Goal: Transaction & Acquisition: Subscribe to service/newsletter

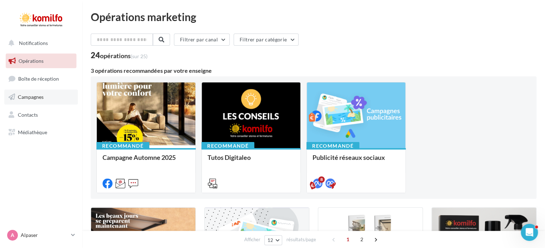
click at [40, 93] on link "Campagnes" at bounding box center [41, 97] width 74 height 15
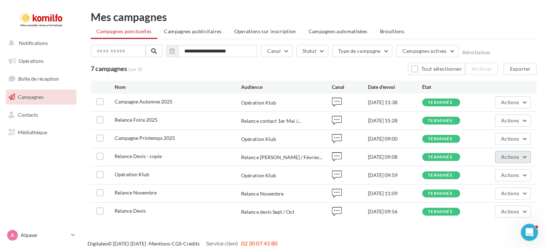
click at [513, 161] on button "Actions" at bounding box center [513, 157] width 36 height 12
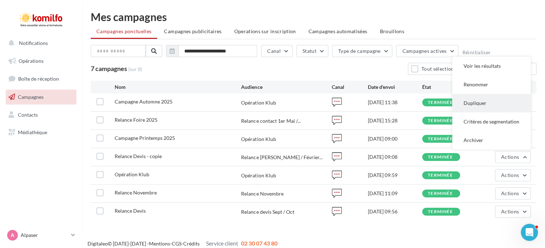
click at [475, 104] on button "Dupliquer" at bounding box center [491, 103] width 79 height 19
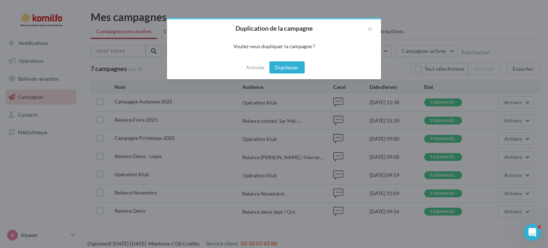
click at [290, 70] on button "Dupliquer" at bounding box center [287, 67] width 35 height 12
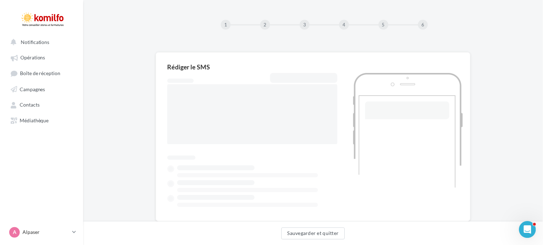
scroll to position [21, 0]
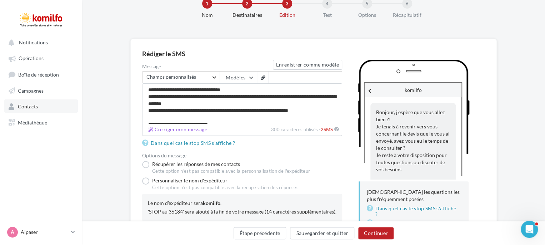
click at [47, 104] on link "Contacts" at bounding box center [41, 105] width 74 height 13
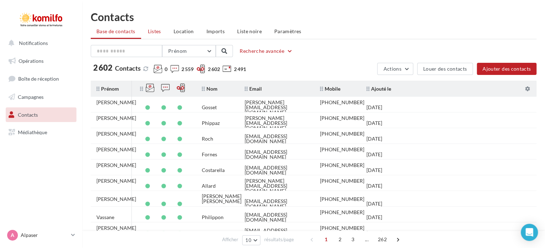
click at [160, 32] on span "Listes" at bounding box center [154, 31] width 13 height 6
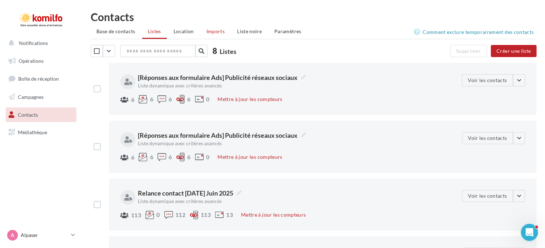
click at [215, 29] on span "Imports" at bounding box center [215, 31] width 18 height 6
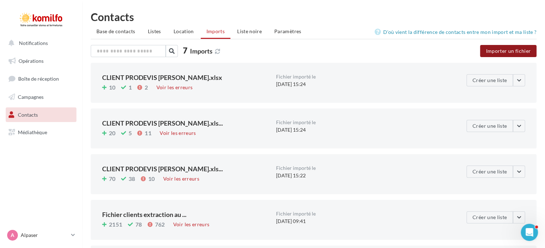
click at [495, 53] on button "Importer un fichier" at bounding box center [508, 51] width 56 height 12
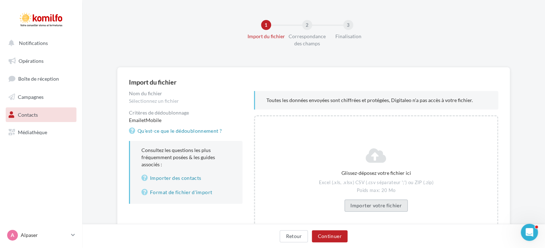
click at [366, 202] on button "Importer votre fichier" at bounding box center [376, 206] width 64 height 12
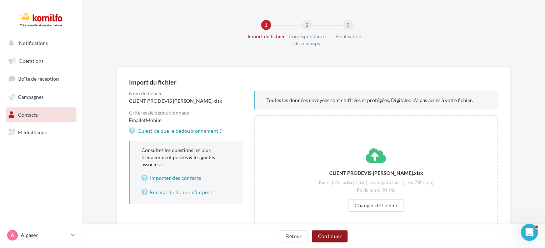
click at [336, 236] on button "Continuer" at bounding box center [329, 236] width 35 height 12
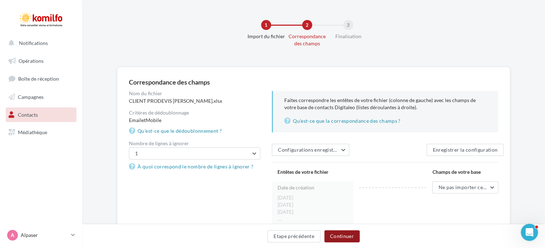
click at [346, 236] on button "Continuer" at bounding box center [341, 236] width 35 height 12
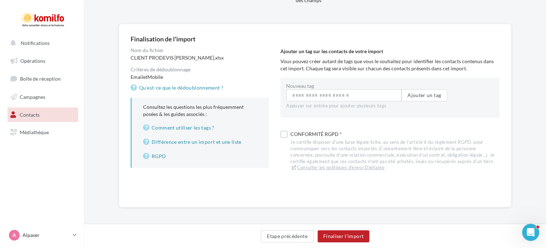
scroll to position [44, 0]
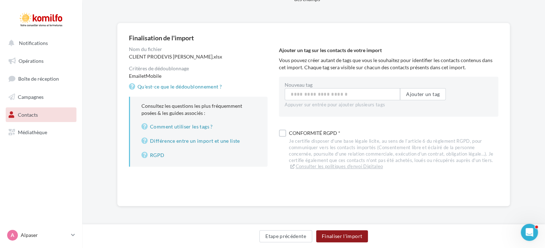
click at [358, 237] on button "Finaliser l'import" at bounding box center [342, 236] width 52 height 12
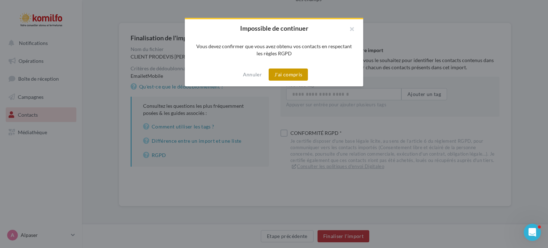
click at [294, 76] on button "J'ai compris" at bounding box center [288, 75] width 39 height 12
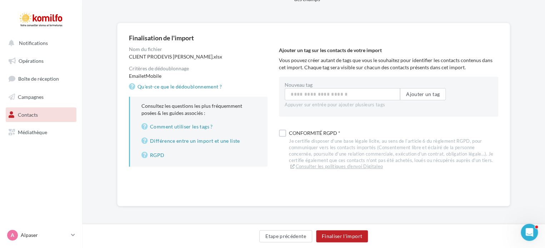
click at [286, 135] on label at bounding box center [282, 133] width 7 height 7
click at [341, 235] on button "Finaliser l'import" at bounding box center [342, 236] width 52 height 12
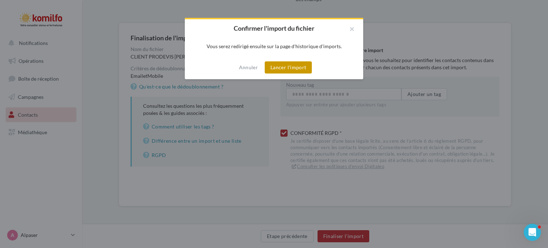
click at [288, 70] on button "Lancer l'import" at bounding box center [288, 67] width 47 height 12
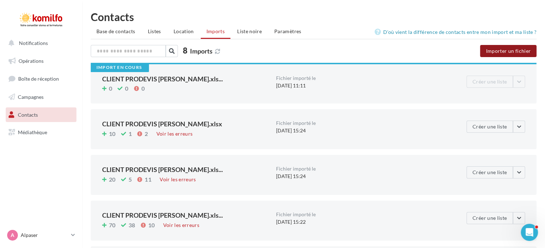
click at [503, 51] on button "Importer un fichier" at bounding box center [508, 51] width 56 height 12
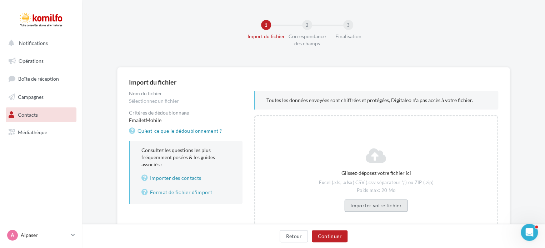
click at [368, 209] on button "Importer votre fichier" at bounding box center [376, 206] width 64 height 12
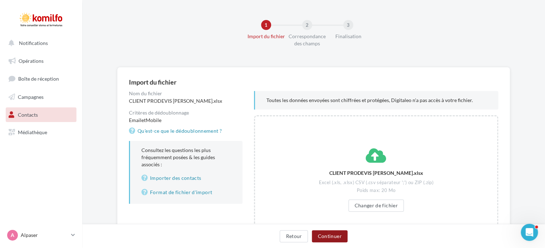
click at [337, 237] on button "Continuer" at bounding box center [329, 236] width 35 height 12
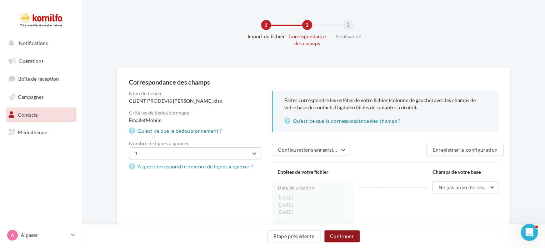
click at [347, 235] on button "Continuer" at bounding box center [341, 236] width 35 height 12
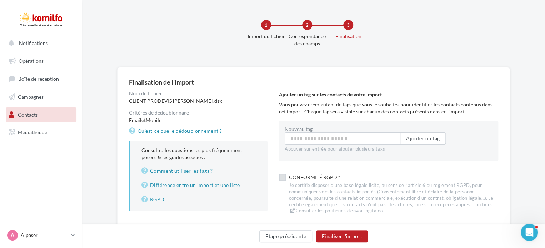
click at [280, 178] on label at bounding box center [282, 177] width 7 height 7
click at [342, 234] on button "Finaliser l'import" at bounding box center [342, 236] width 52 height 12
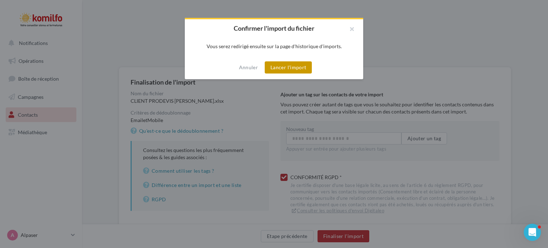
click at [298, 68] on button "Lancer l'import" at bounding box center [288, 67] width 47 height 12
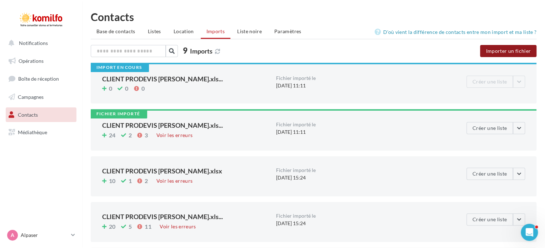
click at [507, 51] on button "Importer un fichier" at bounding box center [508, 51] width 56 height 12
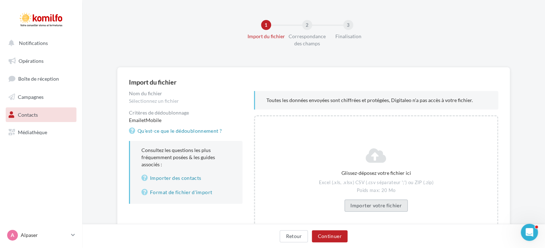
click at [364, 205] on button "Importer votre fichier" at bounding box center [376, 206] width 64 height 12
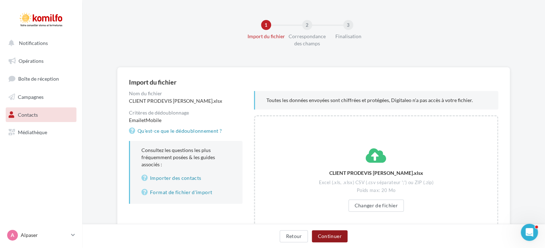
click at [326, 241] on button "Continuer" at bounding box center [329, 236] width 35 height 12
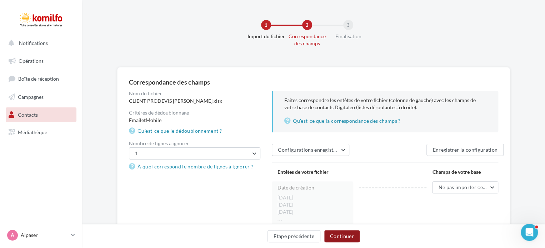
click at [350, 237] on button "Continuer" at bounding box center [341, 236] width 35 height 12
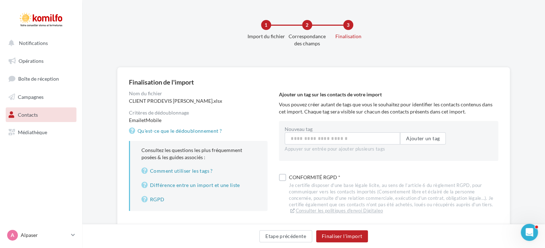
click at [281, 181] on div at bounding box center [282, 178] width 7 height 9
drag, startPoint x: 282, startPoint y: 179, endPoint x: 300, endPoint y: 199, distance: 26.3
click at [282, 179] on label at bounding box center [282, 177] width 7 height 7
click at [341, 236] on button "Finaliser l'import" at bounding box center [342, 236] width 52 height 12
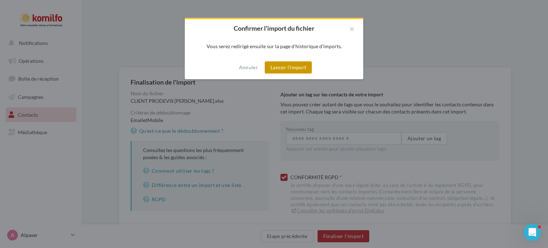
click at [292, 67] on button "Lancer l'import" at bounding box center [288, 67] width 47 height 12
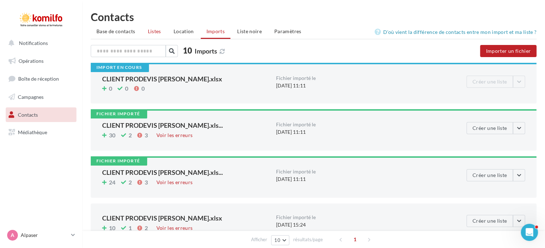
click at [157, 31] on span "Listes" at bounding box center [154, 31] width 13 height 6
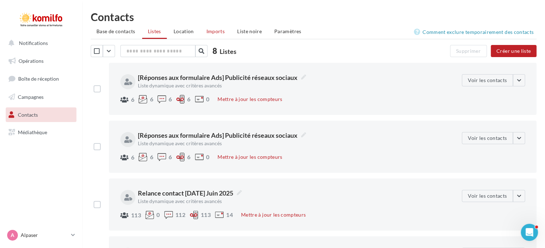
click at [217, 30] on span "Imports" at bounding box center [215, 31] width 18 height 6
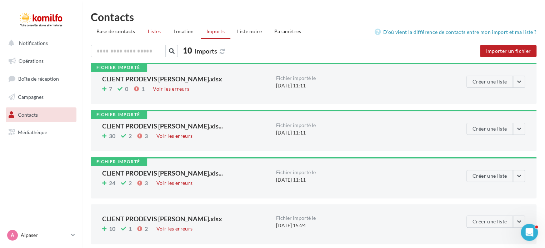
click at [157, 30] on span "Listes" at bounding box center [154, 31] width 13 height 6
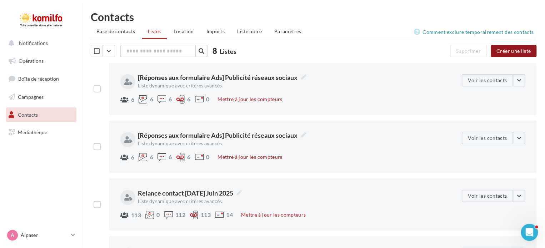
click at [515, 49] on button "Créer une liste" at bounding box center [513, 51] width 46 height 12
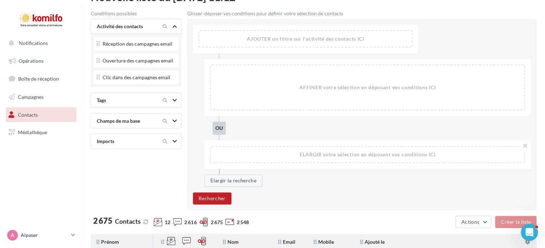
scroll to position [71, 0]
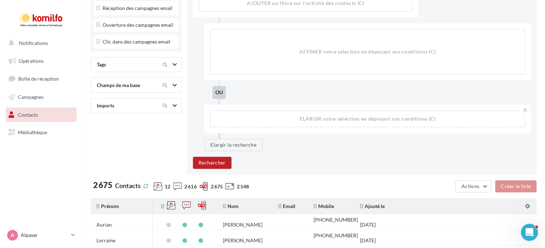
click at [140, 107] on div "Imports" at bounding box center [124, 105] width 60 height 7
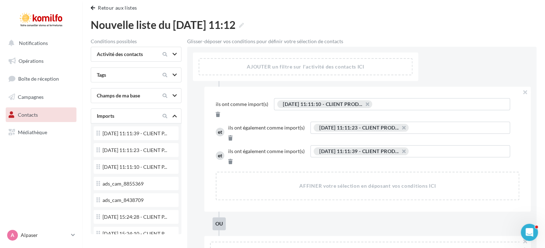
scroll to position [0, 0]
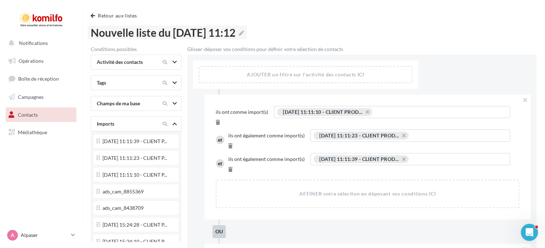
click at [247, 34] on label "Nouvelle liste du 08/10/2025 11:12" at bounding box center [167, 33] width 159 height 14
click at [0, 0] on textarea "**********" at bounding box center [0, 0] width 0 height 0
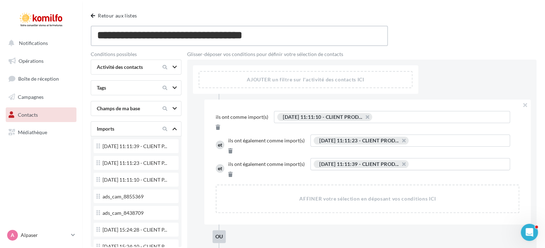
drag, startPoint x: 161, startPoint y: 35, endPoint x: 77, endPoint y: 39, distance: 84.3
type textarea "**********"
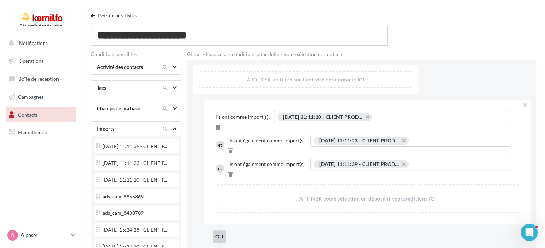
type textarea "**********"
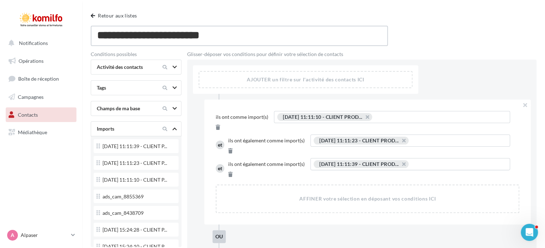
type textarea "**********"
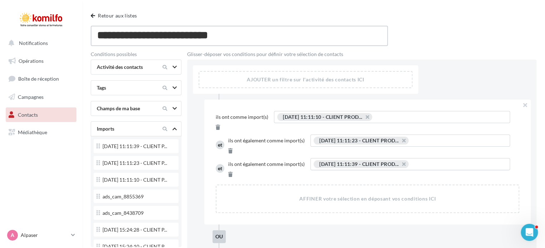
type textarea "**********"
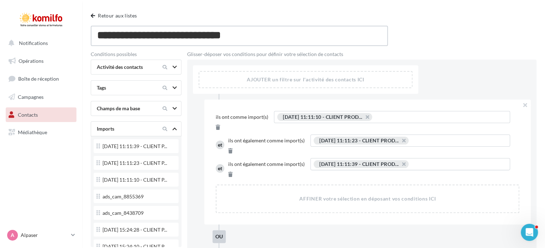
type textarea "**********"
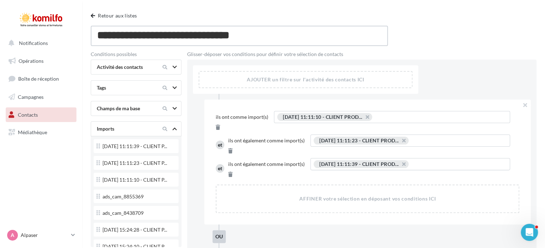
type textarea "**********"
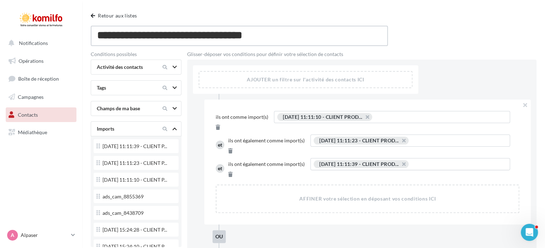
type textarea "**********"
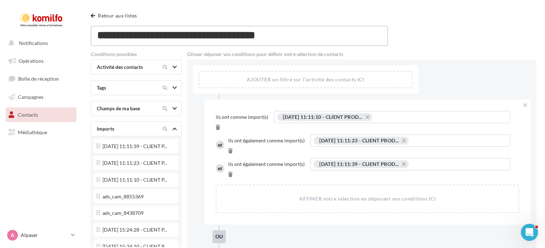
type textarea "**********"
click at [292, 185] on div "AFFINER votre sélection en déposant vos conditions ICI" at bounding box center [367, 198] width 302 height 27
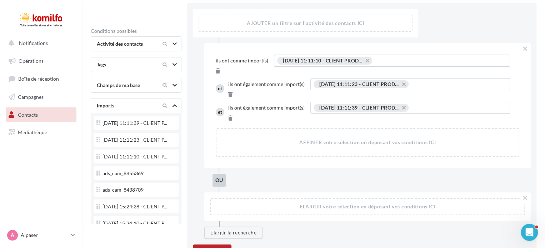
scroll to position [36, 0]
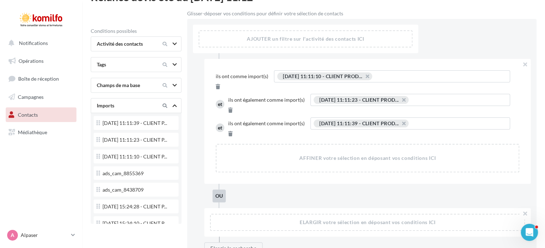
click at [168, 105] on div at bounding box center [169, 105] width 30 height 9
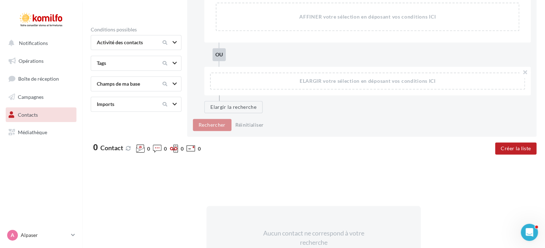
scroll to position [178, 0]
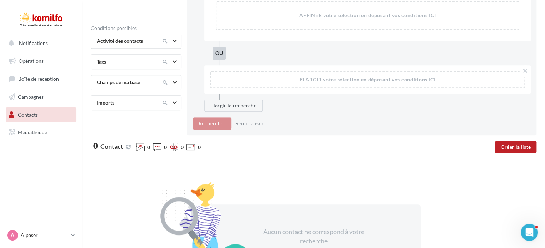
click at [420, 117] on div "Rechercher Réinitialiser" at bounding box center [362, 123] width 338 height 12
click at [525, 141] on button "Créer la liste" at bounding box center [515, 147] width 41 height 12
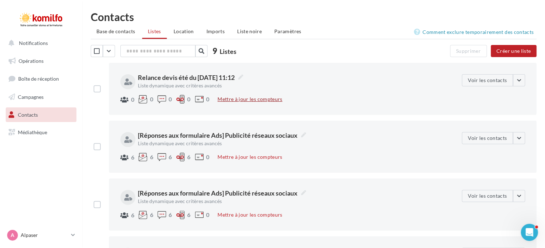
click at [240, 99] on button "Mettre à jour les compteurs" at bounding box center [250, 99] width 70 height 9
click at [227, 73] on span "Relance devis été du 08/10/2025 11:12" at bounding box center [190, 77] width 105 height 9
click at [0, 0] on textarea "**********" at bounding box center [0, 0] width 0 height 0
click at [306, 92] on div "**********" at bounding box center [290, 88] width 341 height 29
click at [386, 90] on div "**********" at bounding box center [290, 88] width 341 height 29
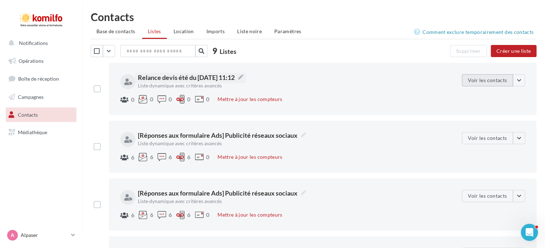
click at [491, 82] on button "Voir les contacts" at bounding box center [487, 80] width 51 height 12
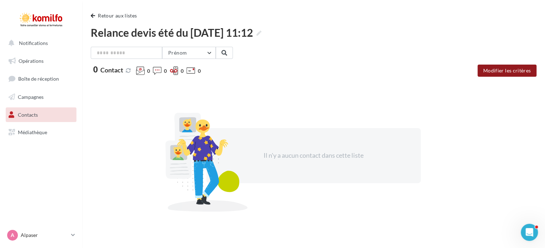
click at [513, 71] on button "Modifier les critères" at bounding box center [506, 71] width 59 height 12
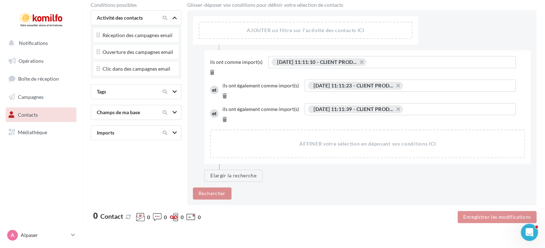
scroll to position [71, 0]
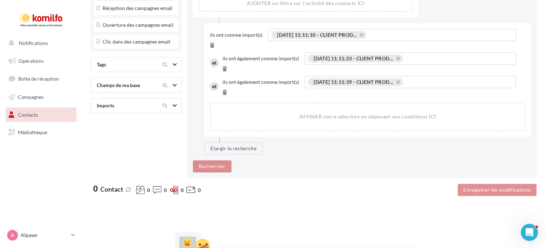
drag, startPoint x: 291, startPoint y: 36, endPoint x: 275, endPoint y: 89, distance: 55.8
click at [275, 89] on div "Ils ont comme import(s) 08/10/2025 11:11:10 - CLIENT PROD... ... 08/10/2025 11:…" at bounding box center [367, 80] width 326 height 114
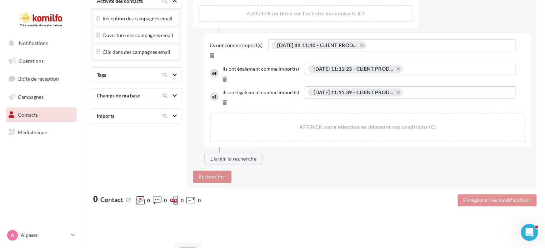
scroll to position [0, 0]
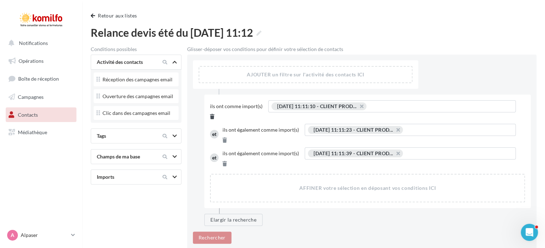
click at [214, 114] on icon at bounding box center [212, 116] width 4 height 5
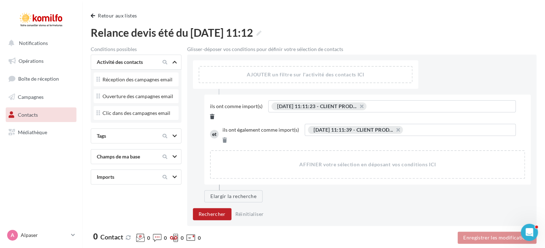
click at [214, 114] on icon at bounding box center [212, 116] width 4 height 5
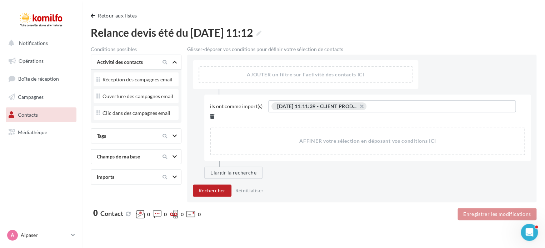
click at [214, 114] on icon at bounding box center [212, 116] width 4 height 5
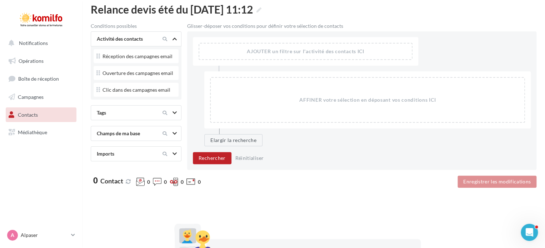
scroll to position [36, 0]
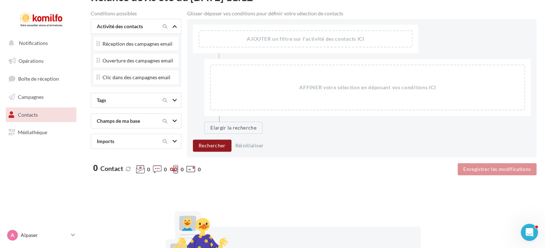
click at [219, 147] on button "Rechercher" at bounding box center [212, 146] width 39 height 12
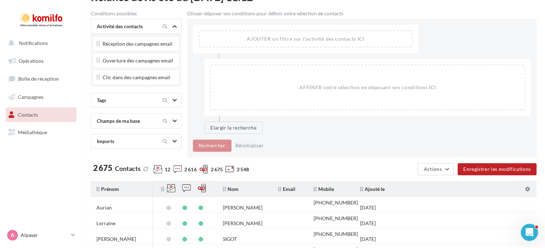
click at [138, 141] on div "Imports" at bounding box center [124, 141] width 60 height 7
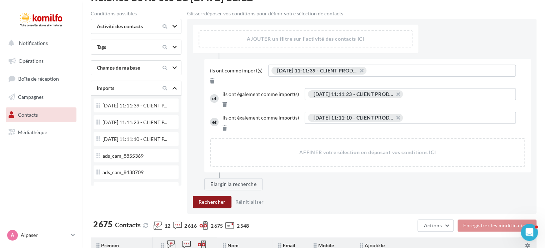
click at [211, 196] on button "Rechercher" at bounding box center [212, 202] width 39 height 12
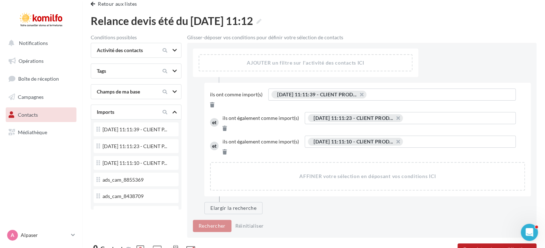
scroll to position [0, 0]
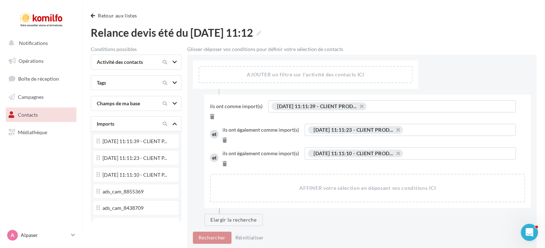
drag, startPoint x: 340, startPoint y: 105, endPoint x: 356, endPoint y: 75, distance: 34.0
click at [356, 75] on div "AJOUTER un filtre sur l'activité des contacts ICI Ils ont comme import(s) 08/10…" at bounding box center [361, 152] width 349 height 195
click at [358, 108] on button "button" at bounding box center [358, 108] width 0 height 0
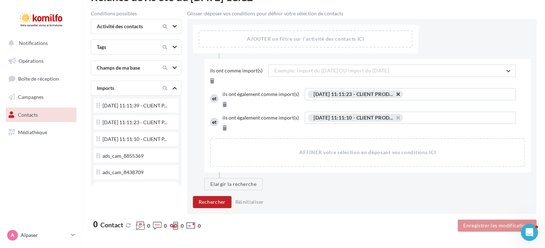
click at [394, 96] on button "button" at bounding box center [394, 96] width 0 height 0
click at [394, 120] on button "button" at bounding box center [394, 120] width 0 height 0
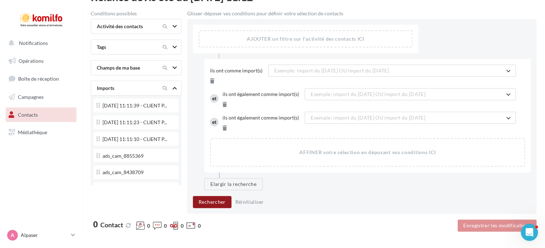
click at [214, 196] on button "Rechercher" at bounding box center [212, 202] width 39 height 12
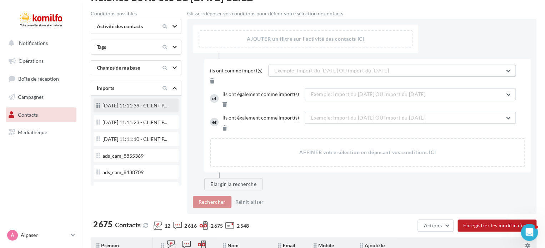
click at [143, 111] on div "08/10/2025 11:11:39 - CLIENT P..." at bounding box center [135, 106] width 79 height 10
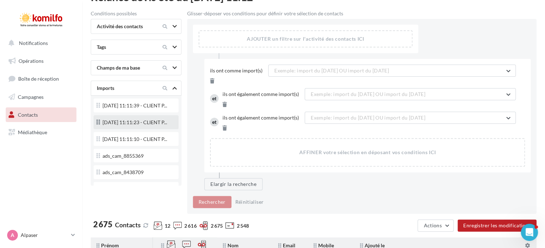
click at [141, 128] on div "08/10/2025 11:11:23 - CLIENT P..." at bounding box center [135, 123] width 79 height 10
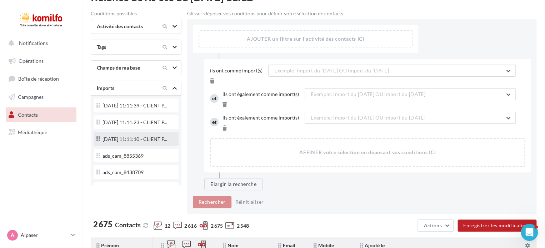
click at [139, 145] on div "08/10/2025 11:11:10 - CLIENT P..." at bounding box center [135, 140] width 79 height 10
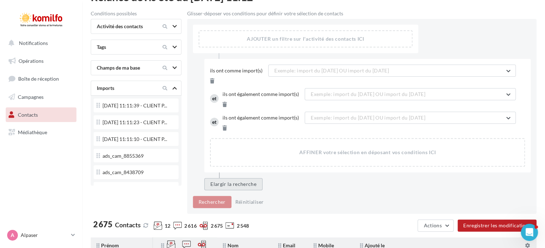
click at [244, 178] on button "Elargir la recherche" at bounding box center [233, 184] width 58 height 12
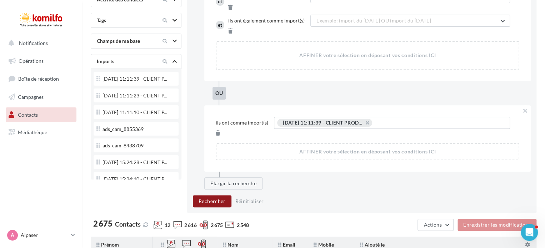
scroll to position [143, 0]
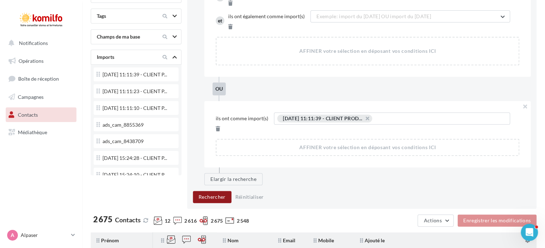
click at [206, 191] on button "Rechercher" at bounding box center [212, 197] width 39 height 12
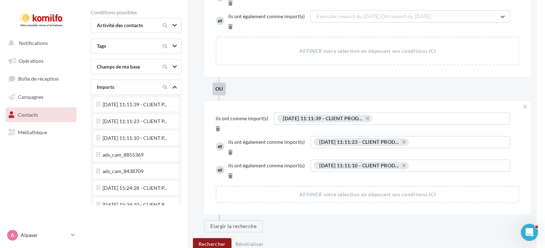
click at [212, 238] on button "Rechercher" at bounding box center [212, 244] width 39 height 12
drag, startPoint x: 344, startPoint y: 108, endPoint x: 411, endPoint y: 88, distance: 69.7
click at [411, 112] on div "Ils ont comme import(s) 08/10/2025 11:11:39 - CLIENT PROD... ... 08/10/2025 11:…" at bounding box center [367, 147] width 303 height 71
click at [400, 144] on button "button" at bounding box center [400, 144] width 0 height 0
click at [218, 238] on button "Rechercher" at bounding box center [212, 244] width 39 height 12
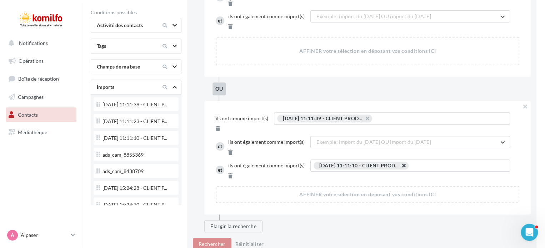
click at [400, 167] on button "button" at bounding box center [400, 167] width 0 height 0
click at [198, 238] on button "Rechercher" at bounding box center [212, 244] width 39 height 12
click at [200, 238] on button "Rechercher" at bounding box center [212, 244] width 39 height 12
click at [203, 186] on div "AJOUTER un filtre sur l'activité des contacts ICI Ils ont comme import(s) Exemp…" at bounding box center [361, 84] width 349 height 344
click at [203, 238] on button "Rechercher" at bounding box center [212, 244] width 39 height 12
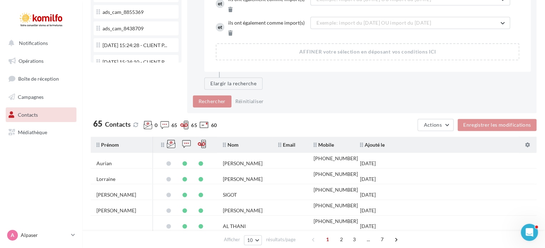
scroll to position [0, 0]
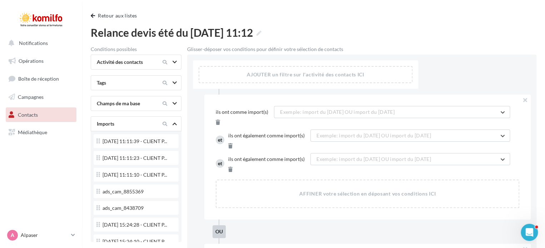
click at [44, 116] on link "Contacts" at bounding box center [41, 114] width 74 height 15
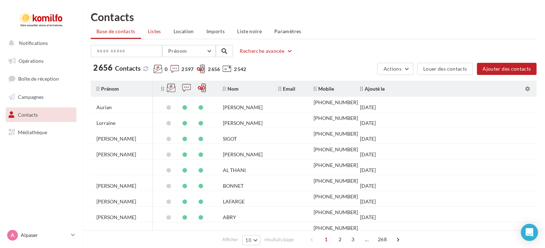
click at [153, 31] on span "Listes" at bounding box center [154, 31] width 13 height 6
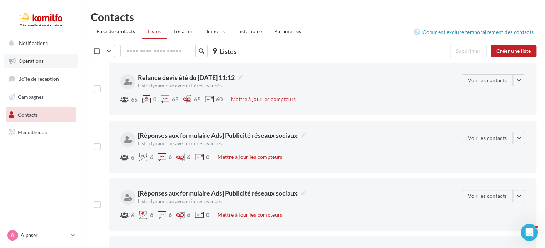
click at [28, 62] on span "Opérations" at bounding box center [31, 61] width 25 height 6
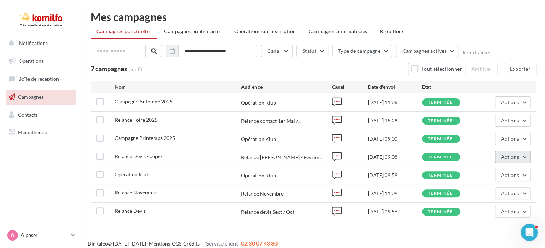
click at [525, 154] on button "Actions" at bounding box center [513, 157] width 36 height 12
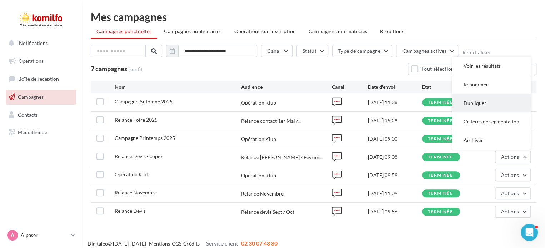
click at [498, 104] on button "Dupliquer" at bounding box center [491, 103] width 79 height 19
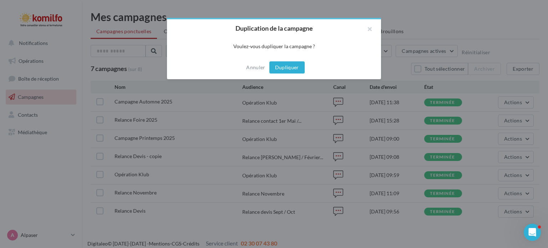
click at [297, 71] on button "Dupliquer" at bounding box center [287, 67] width 35 height 12
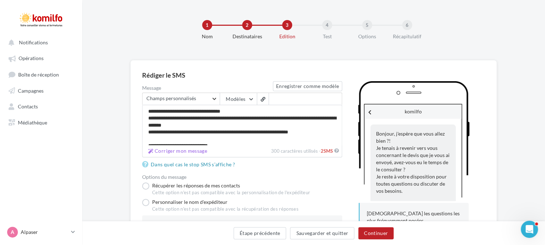
click at [247, 26] on div "2" at bounding box center [247, 25] width 10 height 10
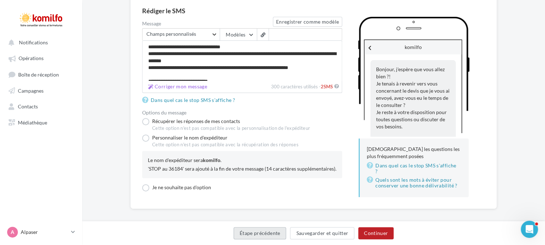
scroll to position [66, 0]
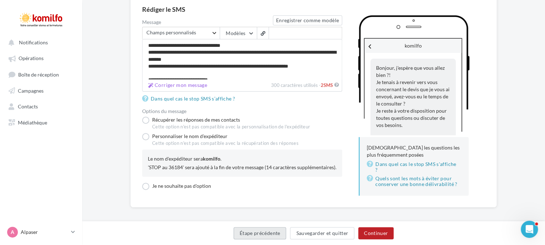
click at [262, 227] on button "Étape précédente" at bounding box center [259, 233] width 53 height 12
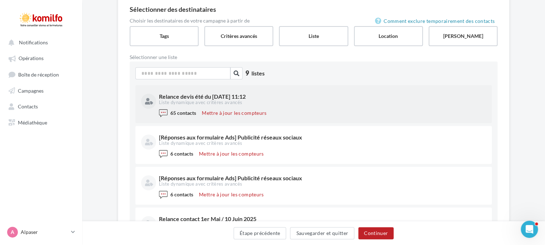
click at [198, 95] on div "Relance devis été du 08/10/2025 11:12" at bounding box center [322, 97] width 326 height 6
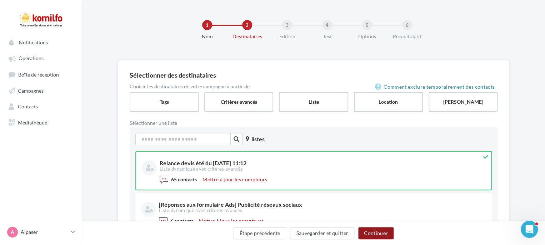
click at [374, 234] on button "Continuer" at bounding box center [375, 233] width 35 height 12
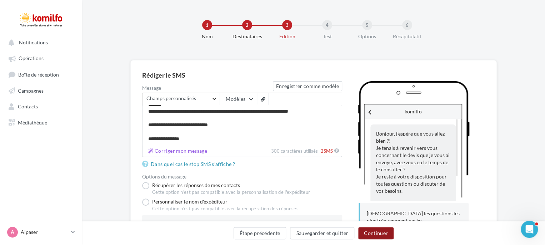
click at [379, 234] on button "Continuer" at bounding box center [375, 233] width 35 height 12
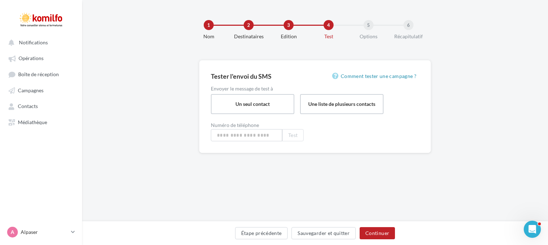
type input "**********"
click at [390, 235] on button "Continuer" at bounding box center [377, 233] width 35 height 12
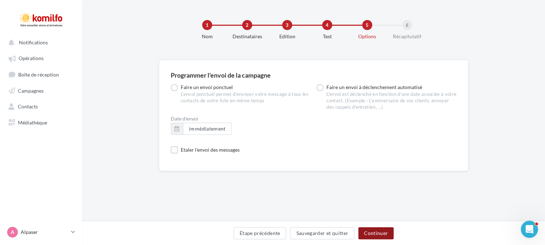
click at [376, 232] on button "Continuer" at bounding box center [375, 233] width 35 height 12
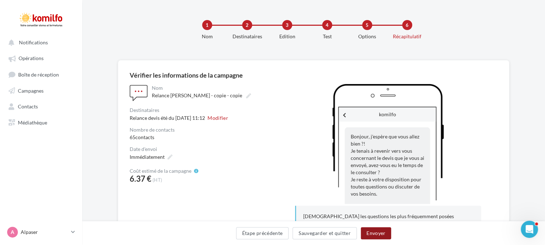
click at [381, 236] on button "Envoyer" at bounding box center [376, 233] width 30 height 12
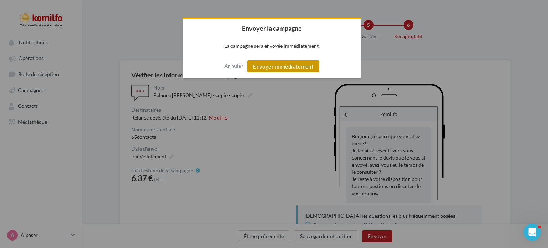
click at [291, 61] on button "Envoyer immédiatement" at bounding box center [283, 66] width 72 height 12
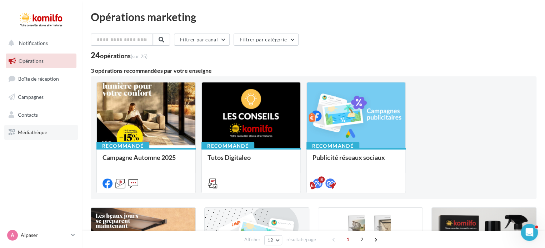
click at [48, 131] on link "Médiathèque" at bounding box center [41, 132] width 74 height 15
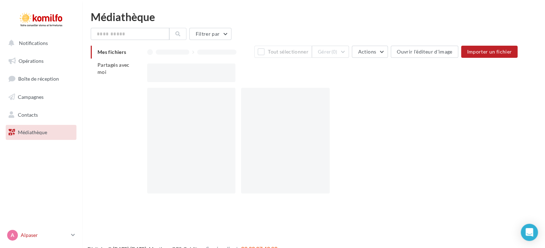
click at [35, 234] on p "Alpaser" at bounding box center [44, 235] width 47 height 7
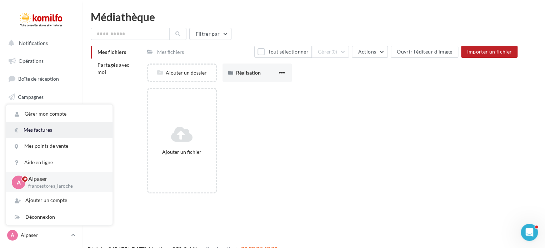
click at [54, 129] on link "Mes factures" at bounding box center [59, 130] width 106 height 16
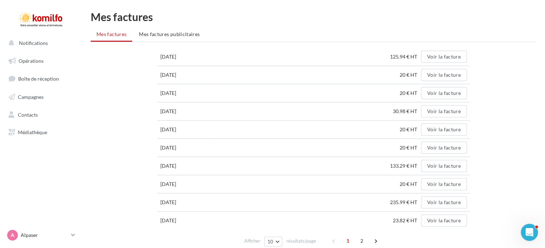
scroll to position [25, 0]
